Goal: Entertainment & Leisure: Consume media (video, audio)

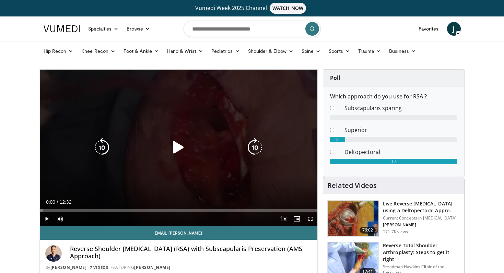
click at [178, 152] on icon "Video Player" at bounding box center [178, 147] width 19 height 19
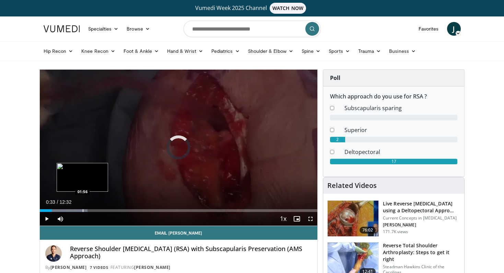
drag, startPoint x: 52, startPoint y: 210, endPoint x: 87, endPoint y: 207, distance: 35.8
click at [87, 207] on div "Loaded : 17.27% 01:55 01:56" at bounding box center [179, 208] width 278 height 7
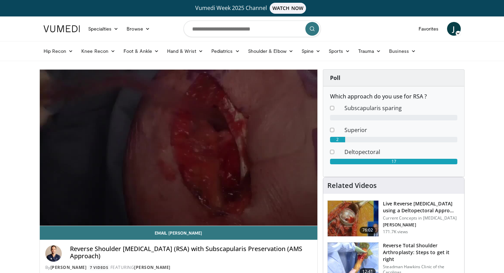
click at [87, 207] on div "10 seconds Tap to unmute" at bounding box center [179, 148] width 278 height 156
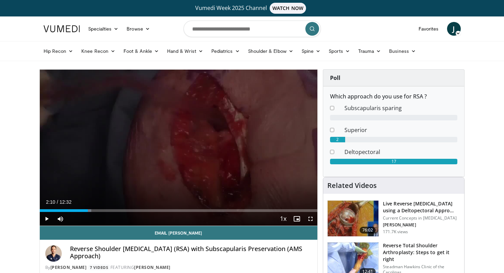
click at [45, 218] on span "Video Player" at bounding box center [47, 219] width 14 height 14
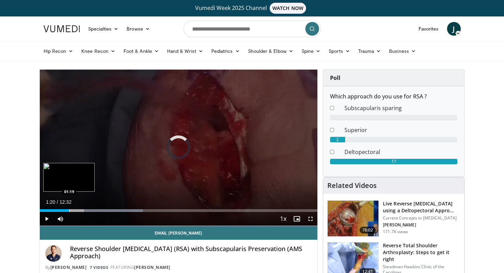
click at [69, 209] on div "Progress Bar" at bounding box center [69, 210] width 1 height 3
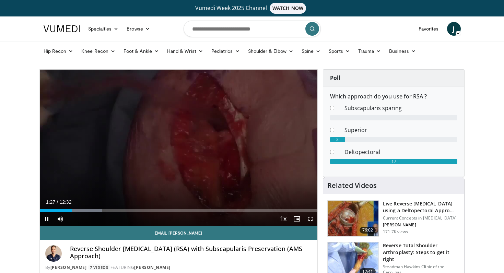
click at [312, 215] on span "Video Player" at bounding box center [310, 219] width 14 height 14
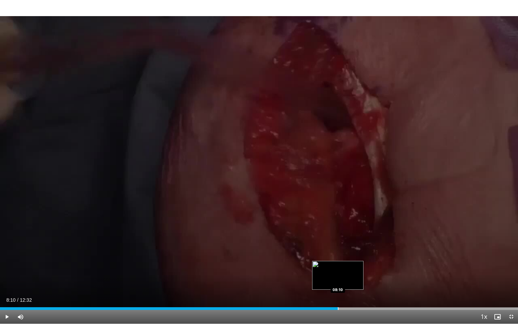
drag, startPoint x: 292, startPoint y: 307, endPoint x: 338, endPoint y: 310, distance: 46.3
click at [338, 273] on div "Progress Bar" at bounding box center [338, 308] width 1 height 3
click at [320, 273] on div "Progress Bar" at bounding box center [320, 308] width 1 height 3
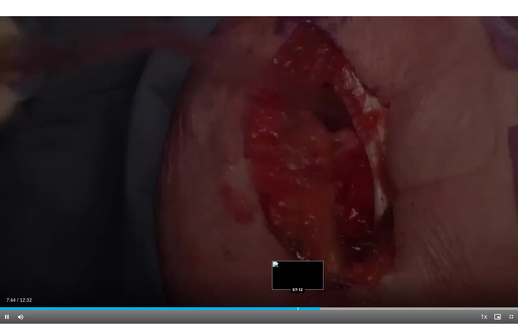
click at [298, 273] on div "Progress Bar" at bounding box center [298, 308] width 1 height 3
